Goal: Obtain resource: Download file/media

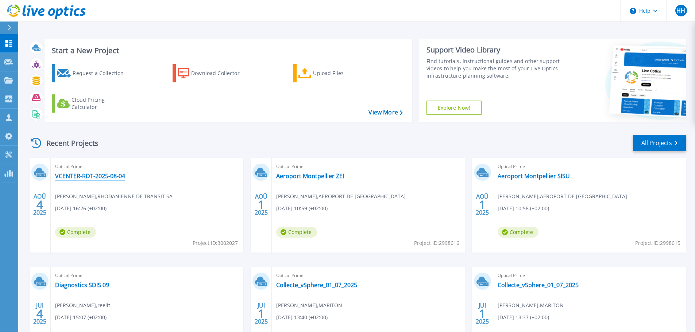
click at [91, 179] on link "VCENTER-RDT-2025-08-04" at bounding box center [90, 176] width 70 height 7
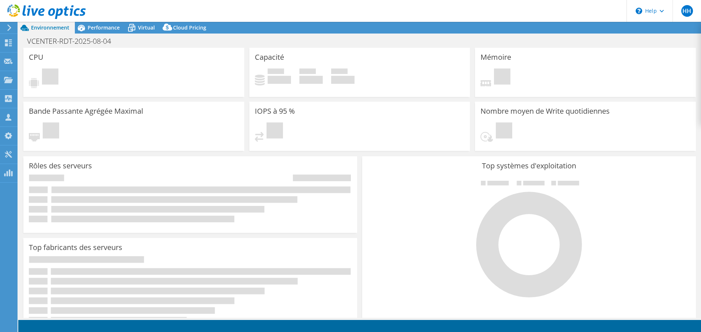
select select "EUFrankfurt"
select select "EUR"
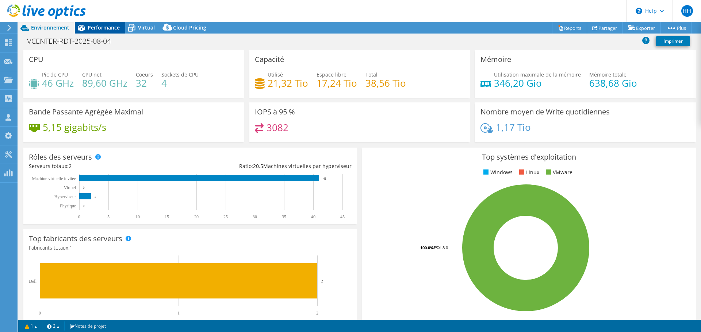
click at [91, 23] on div "Performance" at bounding box center [100, 28] width 50 height 12
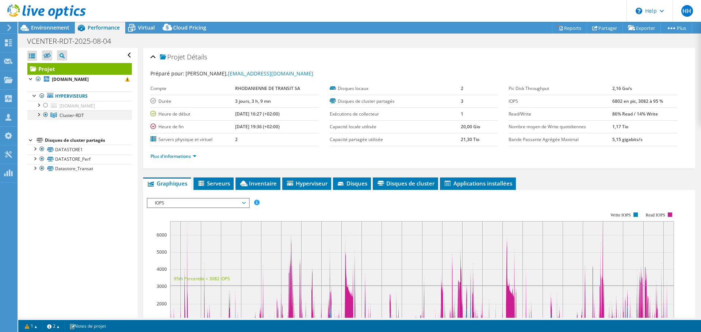
click at [37, 117] on div at bounding box center [38, 114] width 7 height 7
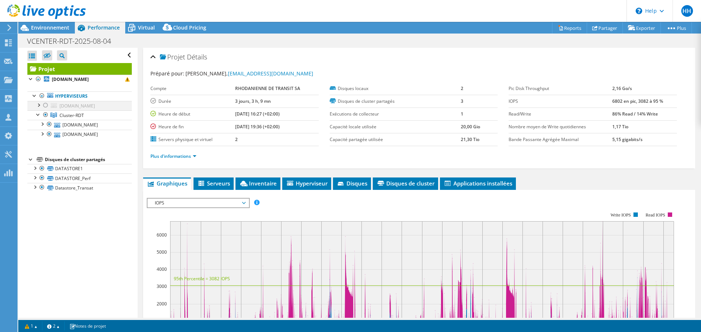
click at [37, 105] on div at bounding box center [38, 104] width 7 height 7
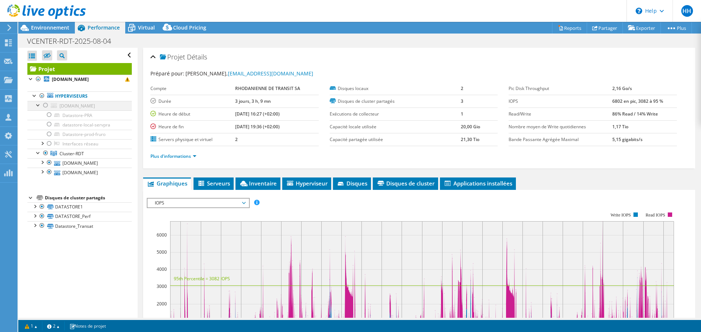
click at [37, 105] on div at bounding box center [38, 104] width 7 height 7
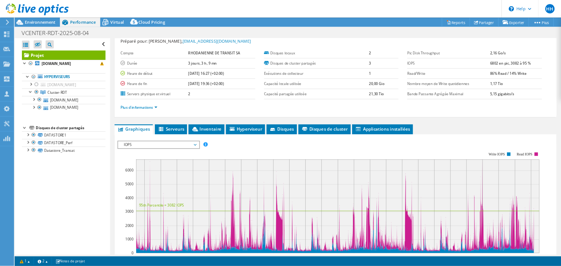
scroll to position [36, 0]
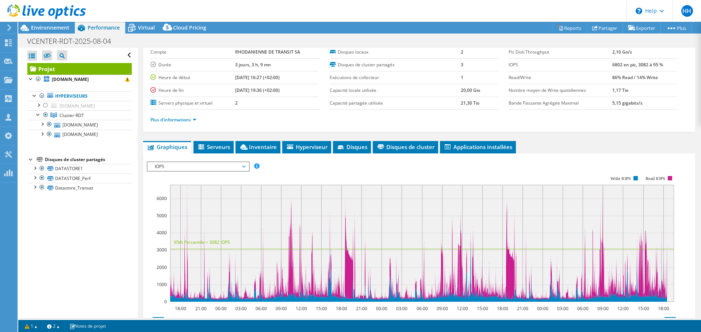
click at [196, 164] on span "IOPS" at bounding box center [198, 166] width 94 height 9
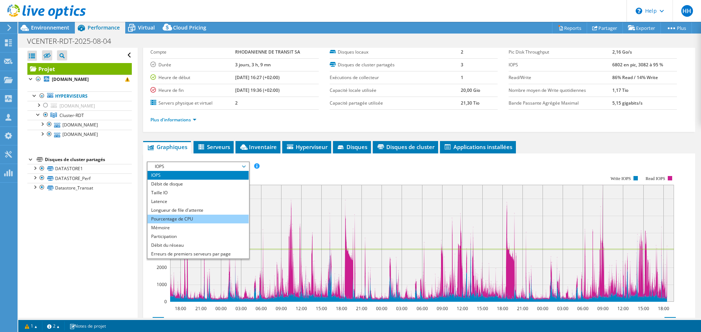
click at [187, 222] on li "Pourcentage de CPU" at bounding box center [197, 219] width 101 height 9
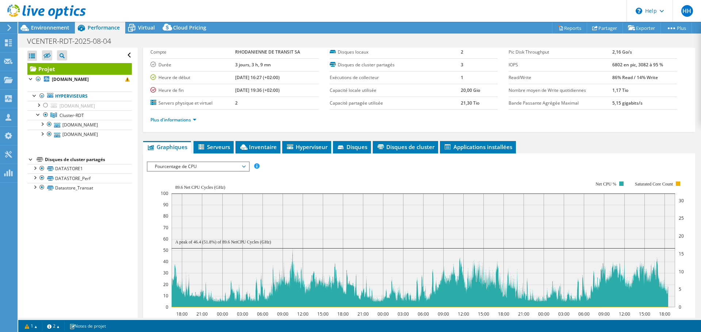
click at [238, 175] on rect at bounding box center [422, 245] width 523 height 146
click at [234, 168] on span "Pourcentage de CPU" at bounding box center [198, 166] width 94 height 9
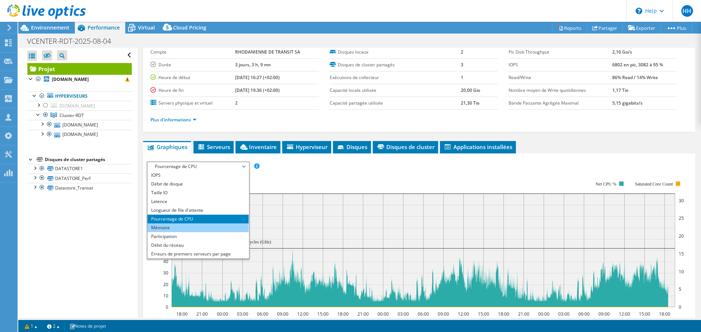
click at [184, 230] on li "Mémoire" at bounding box center [197, 228] width 101 height 9
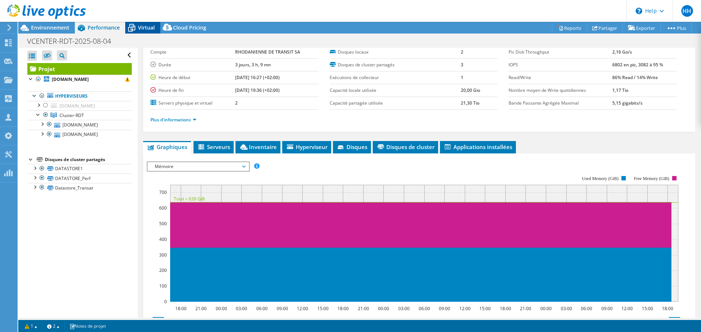
click at [152, 31] on div "Virtual" at bounding box center [142, 28] width 35 height 12
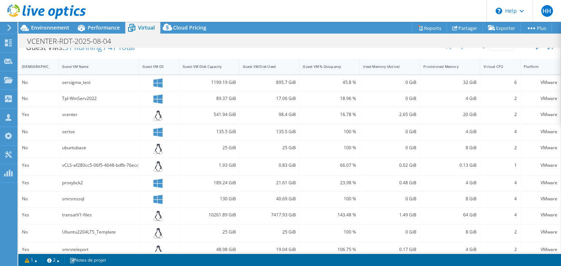
scroll to position [146, 0]
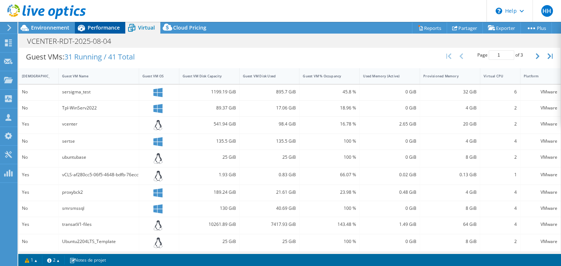
click at [89, 31] on div "Performance" at bounding box center [100, 28] width 50 height 12
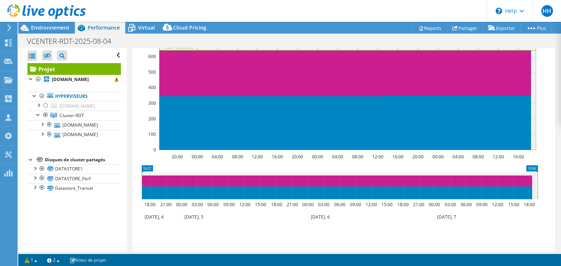
scroll to position [0, 0]
click at [68, 30] on span "Environnement" at bounding box center [50, 27] width 38 height 7
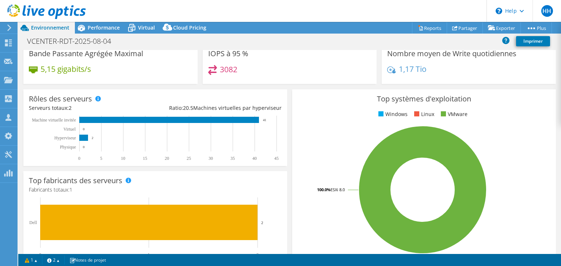
scroll to position [29, 0]
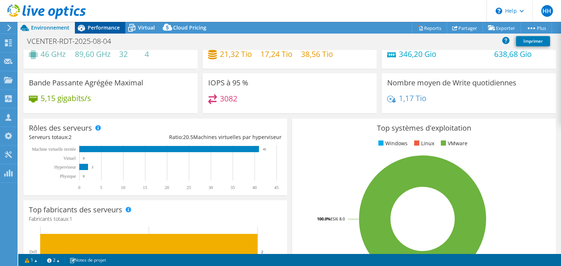
click at [113, 28] on span "Performance" at bounding box center [104, 27] width 32 height 7
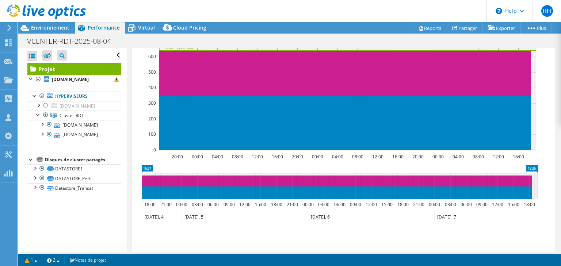
scroll to position [0, 0]
click at [149, 29] on span "Virtual" at bounding box center [146, 27] width 17 height 7
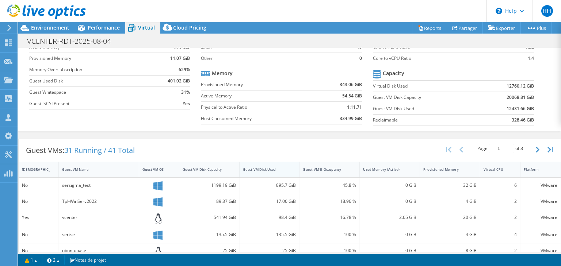
scroll to position [58, 0]
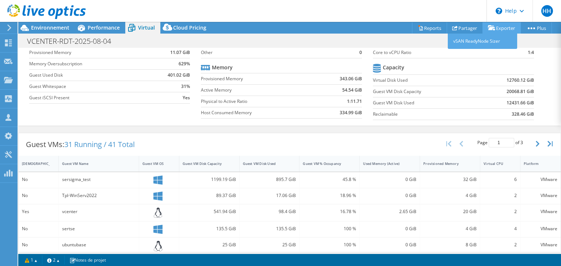
click at [495, 32] on link "Exporter" at bounding box center [501, 27] width 38 height 11
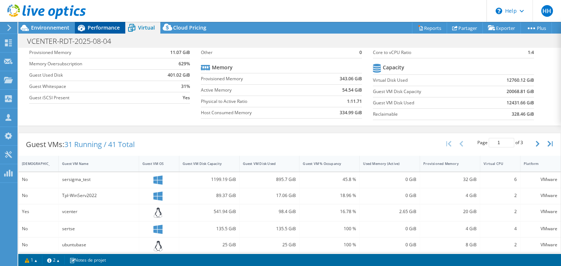
click at [103, 32] on div "Performance" at bounding box center [100, 28] width 50 height 12
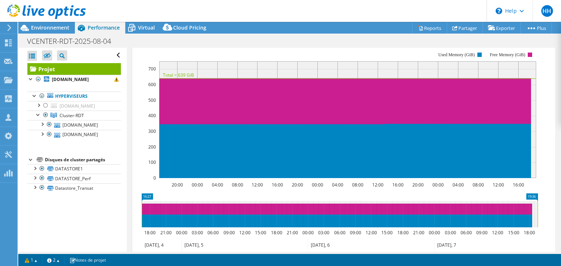
scroll to position [145, 0]
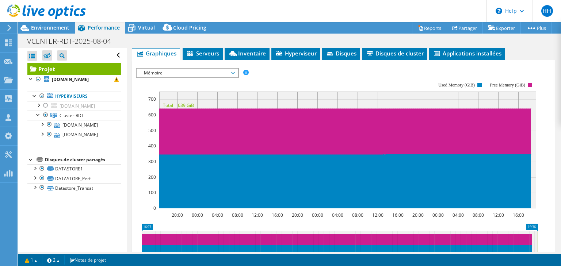
click at [181, 73] on span "Mémoire" at bounding box center [187, 73] width 94 height 9
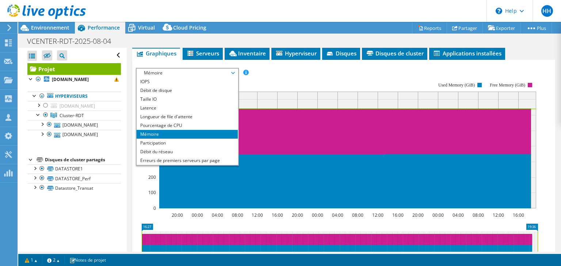
click at [205, 47] on div "VCENTER-RDT-2025-08-04 Imprimer" at bounding box center [289, 41] width 542 height 14
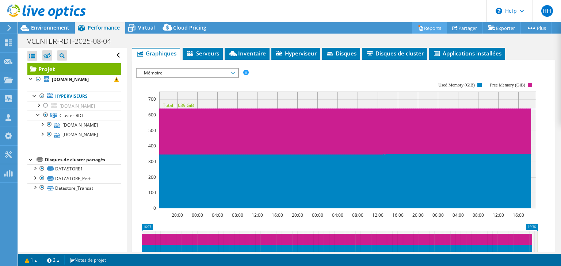
click at [419, 26] on link "Reports" at bounding box center [429, 27] width 35 height 11
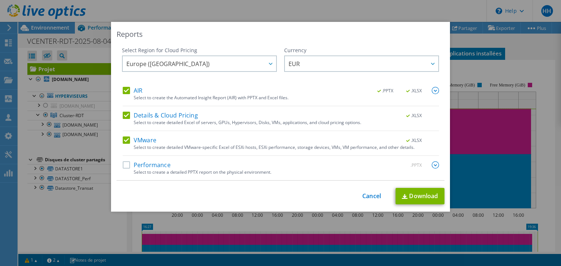
click at [158, 162] on label "Performance" at bounding box center [147, 164] width 48 height 7
click at [0, 0] on input "Performance" at bounding box center [0, 0] width 0 height 0
click at [396, 195] on link "Download" at bounding box center [419, 196] width 49 height 16
